Goal: Task Accomplishment & Management: Use online tool/utility

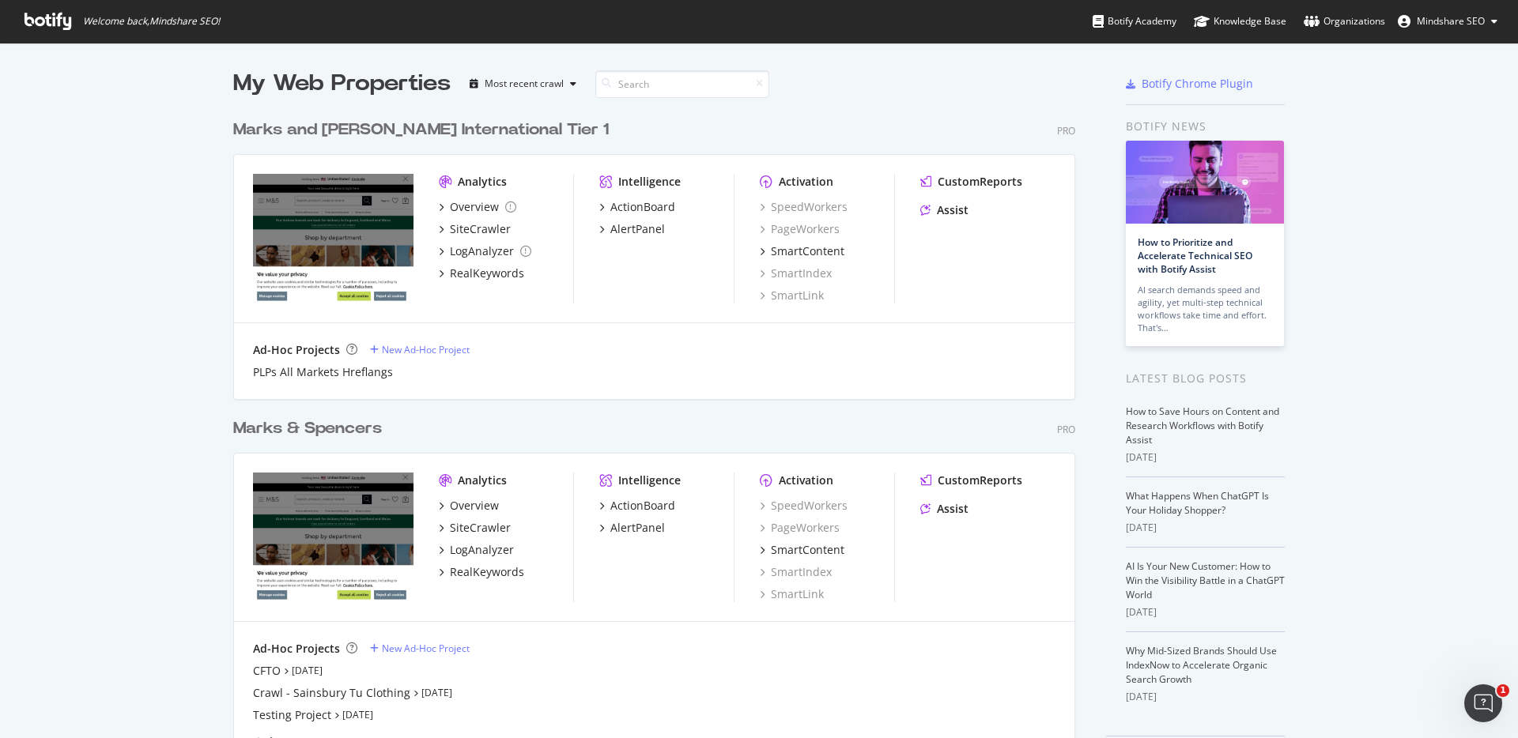
click at [335, 408] on div "Marks & Spencers Pro Analytics Overview SiteCrawler LogAnalyzer RealKeywords In…" at bounding box center [660, 584] width 855 height 372
click at [335, 428] on div "Marks & Spencers" at bounding box center [307, 428] width 149 height 23
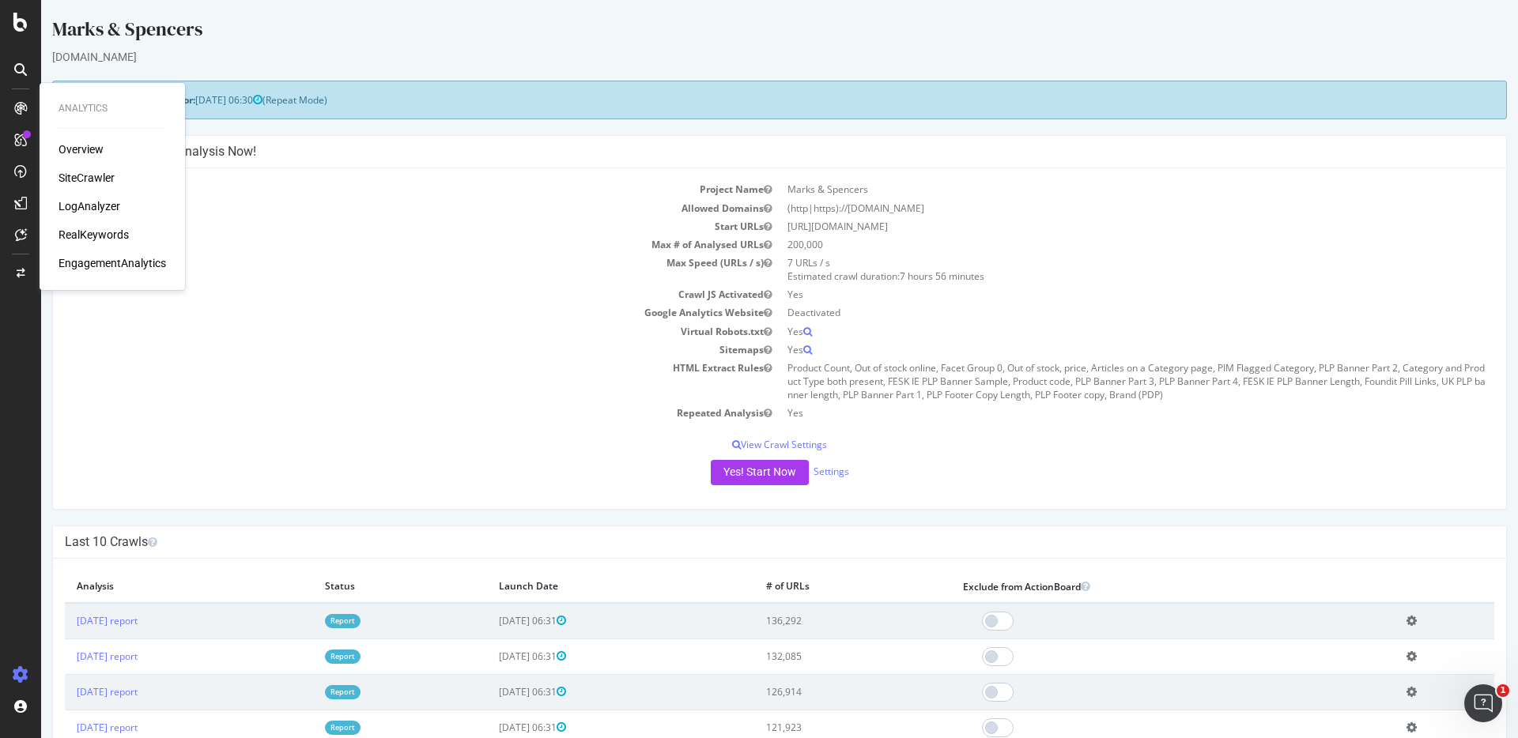
click at [108, 176] on div "SiteCrawler" at bounding box center [87, 178] width 56 height 16
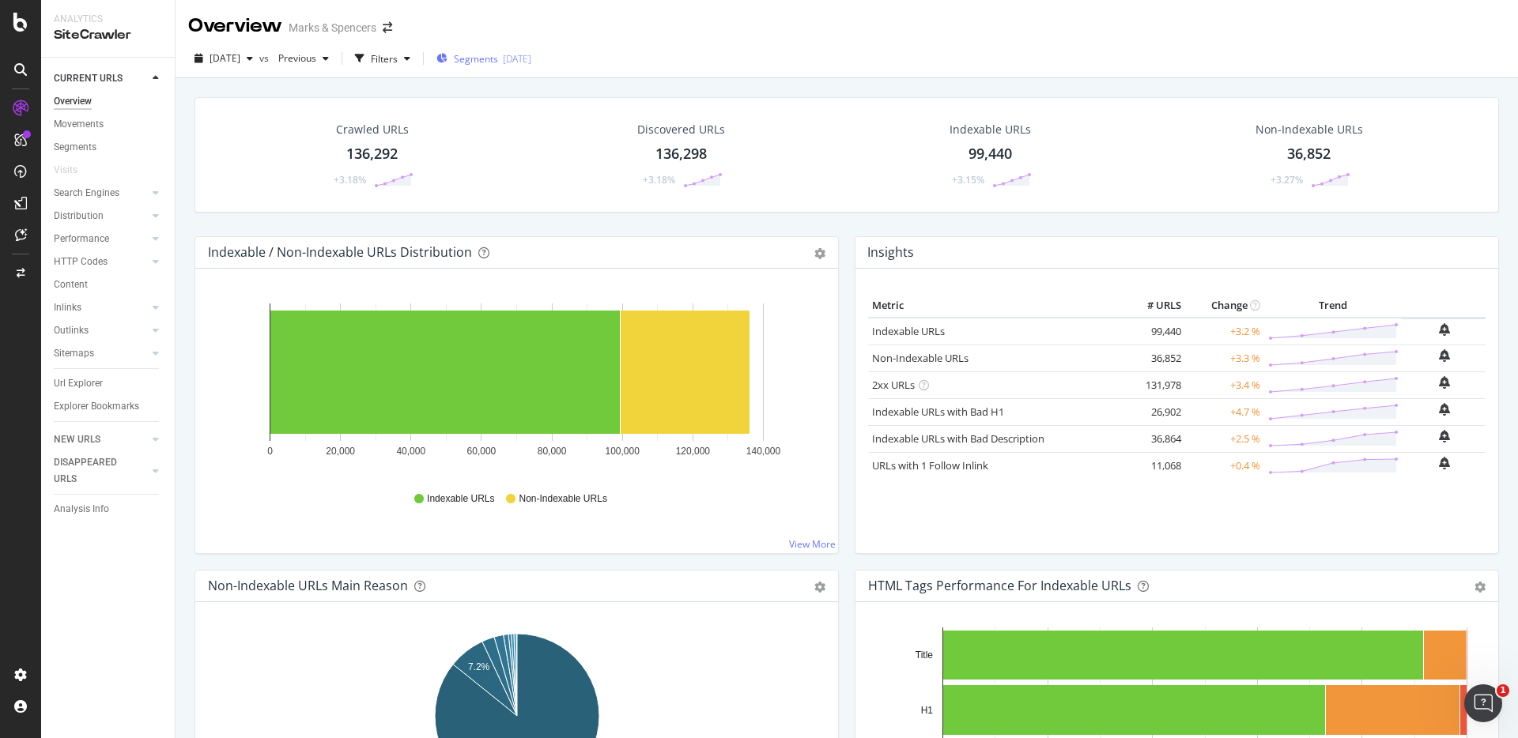
click at [498, 52] on span "Segments" at bounding box center [476, 58] width 44 height 13
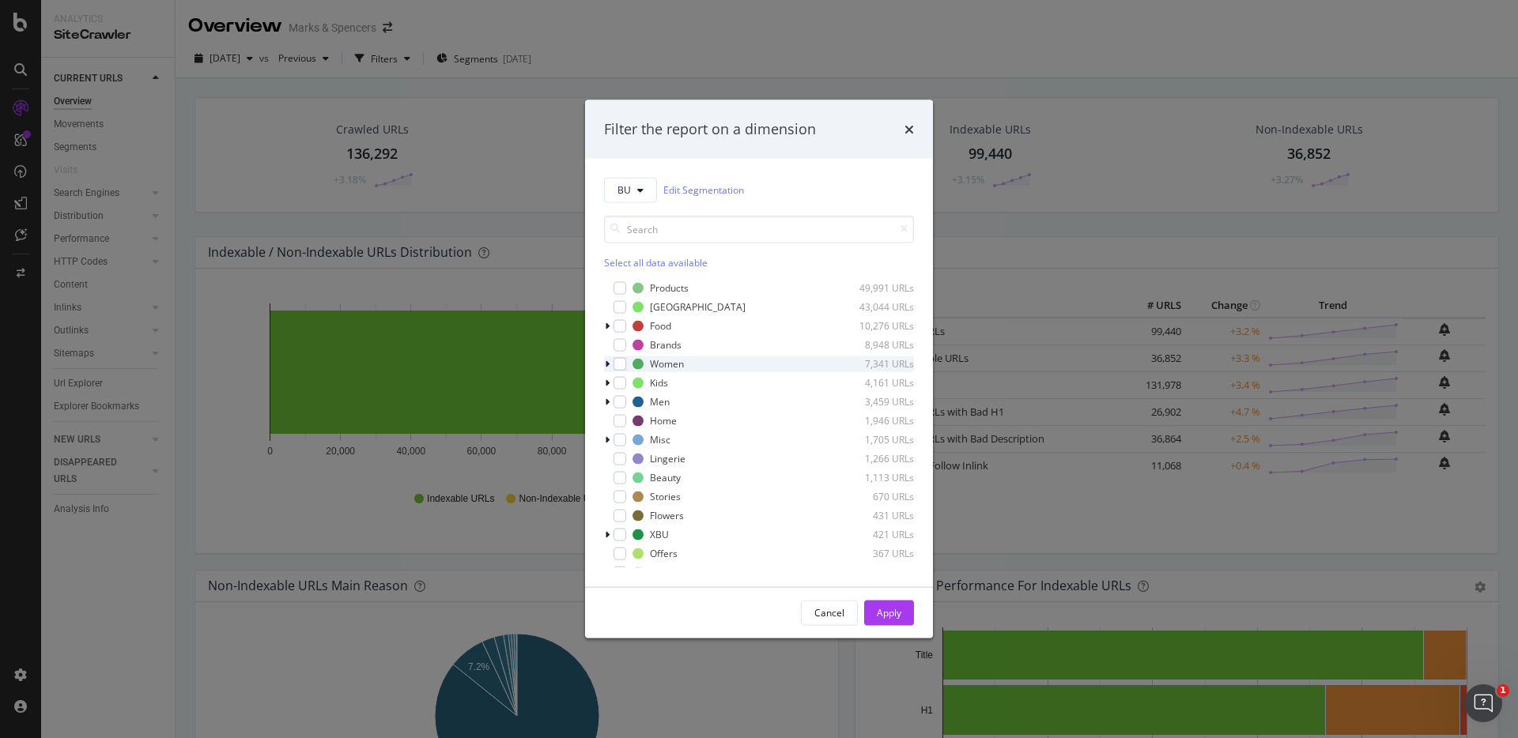
click at [608, 362] on icon "modal" at bounding box center [607, 363] width 5 height 9
click at [608, 319] on icon "modal" at bounding box center [607, 316] width 5 height 9
click at [836, 609] on div "Cancel" at bounding box center [829, 612] width 30 height 13
